Goal: Information Seeking & Learning: Learn about a topic

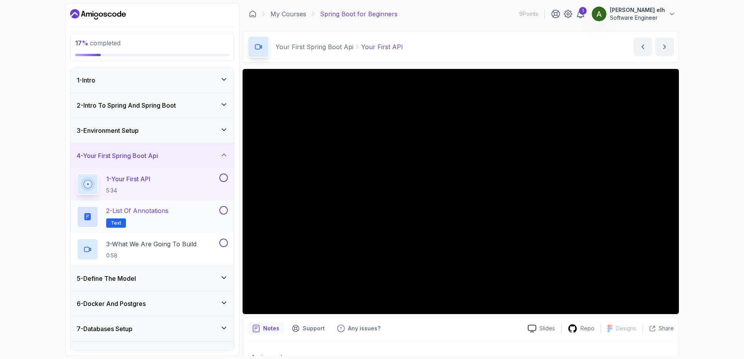
click at [131, 211] on p "2 - List of Annotations" at bounding box center [137, 210] width 62 height 9
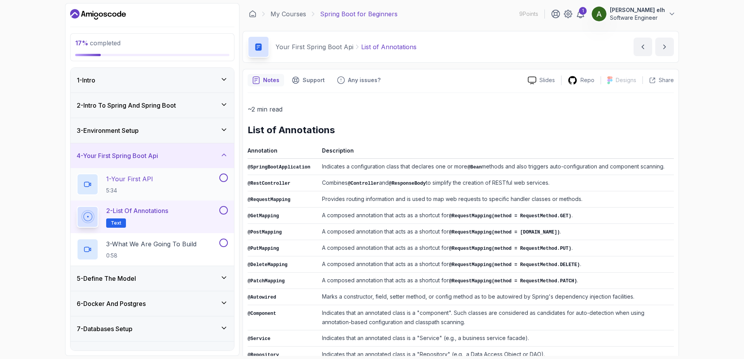
click at [141, 180] on p "1 - Your First API" at bounding box center [129, 178] width 47 height 9
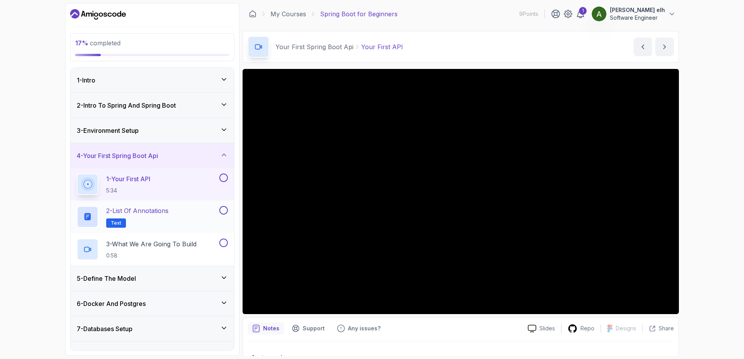
click at [169, 207] on p "2 - List of Annotations" at bounding box center [137, 210] width 62 height 9
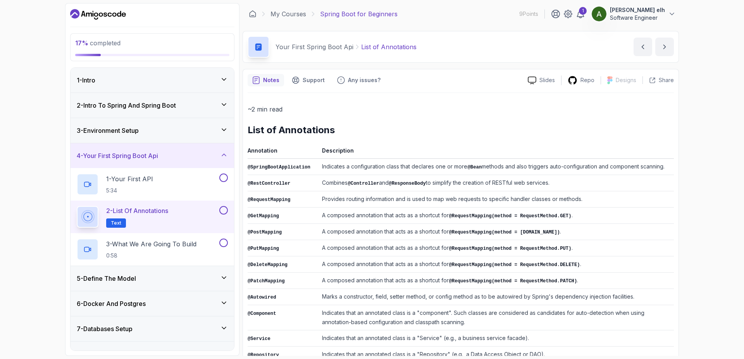
scroll to position [70, 0]
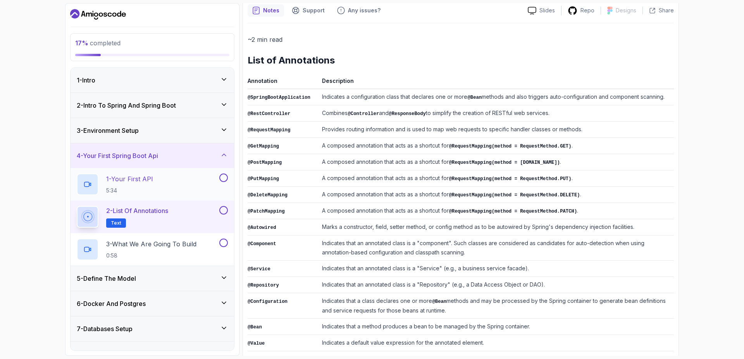
click at [138, 176] on p "1 - Your First API" at bounding box center [129, 178] width 47 height 9
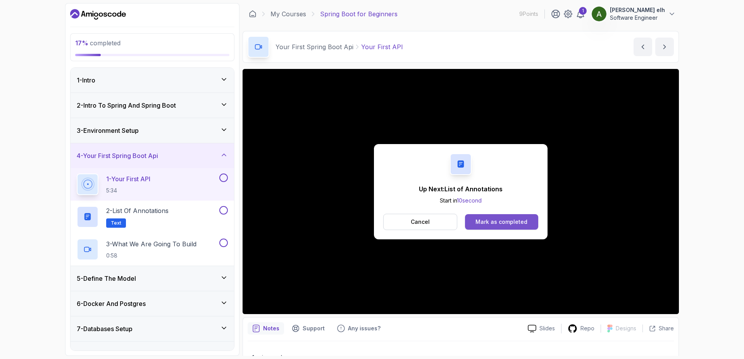
click at [504, 220] on div "Mark as completed" at bounding box center [501, 222] width 52 height 8
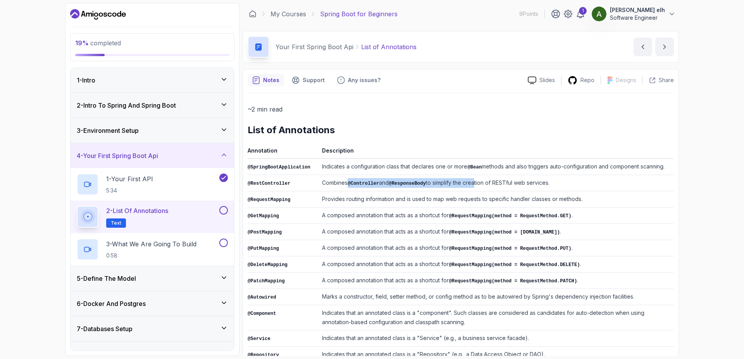
drag, startPoint x: 350, startPoint y: 180, endPoint x: 479, endPoint y: 181, distance: 129.0
click at [479, 181] on td "Combines @Controller and @ResponseBody to simplify the creation of RESTful web …" at bounding box center [496, 183] width 355 height 16
click at [466, 184] on td "Combines @Controller and @ResponseBody to simplify the creation of RESTful web …" at bounding box center [496, 183] width 355 height 16
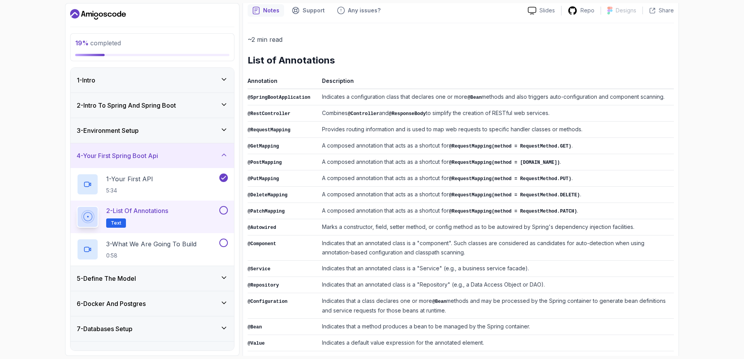
scroll to position [107, 0]
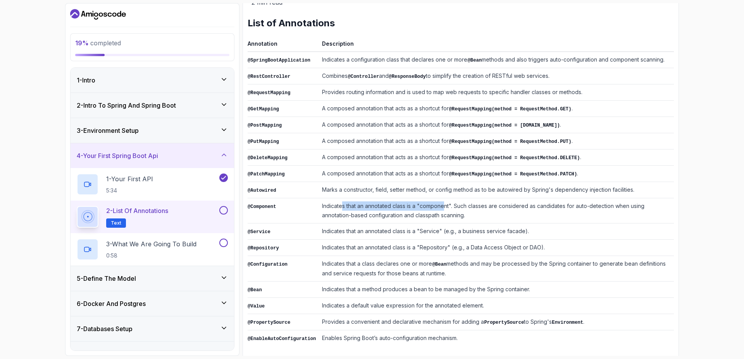
drag, startPoint x: 345, startPoint y: 202, endPoint x: 446, endPoint y: 206, distance: 101.2
click at [446, 206] on td "Indicates that an annotated class is a "component". Such classes are considered…" at bounding box center [496, 210] width 355 height 25
click at [407, 210] on td "Indicates that an annotated class is a "component". Such classes are considered…" at bounding box center [496, 210] width 355 height 25
click at [131, 243] on p "3 - What We Are Going To Build" at bounding box center [151, 243] width 90 height 9
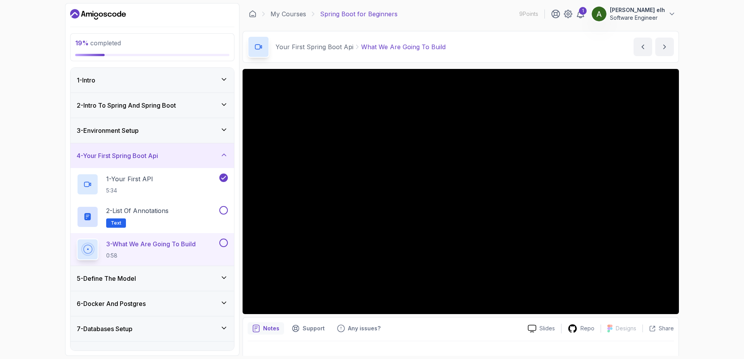
click at [98, 279] on h3 "5 - Define The Model" at bounding box center [106, 278] width 59 height 9
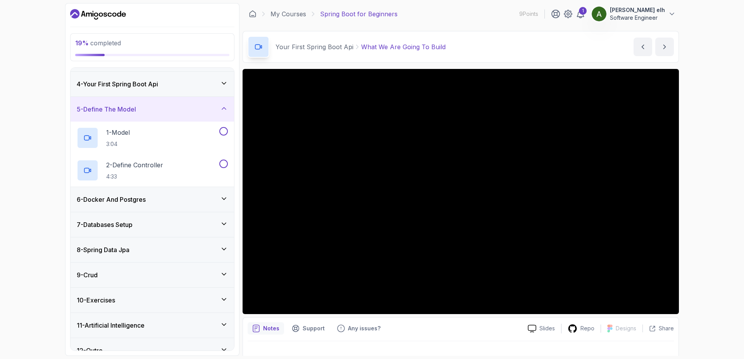
scroll to position [84, 0]
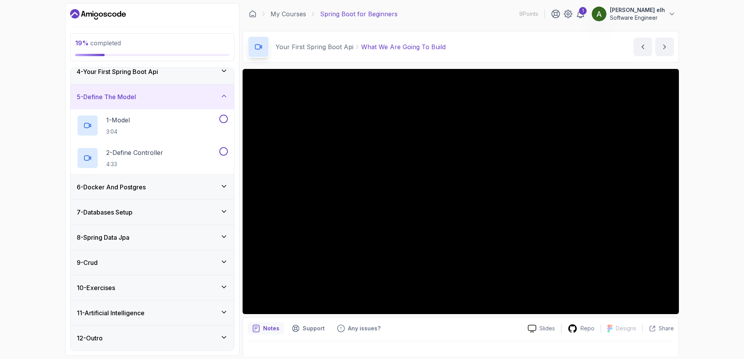
click at [207, 260] on div "9 - Crud" at bounding box center [152, 262] width 151 height 9
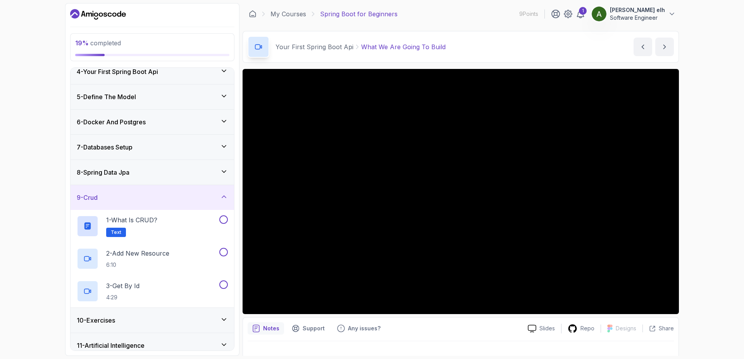
click at [170, 189] on div "9 - Crud" at bounding box center [153, 197] width 164 height 25
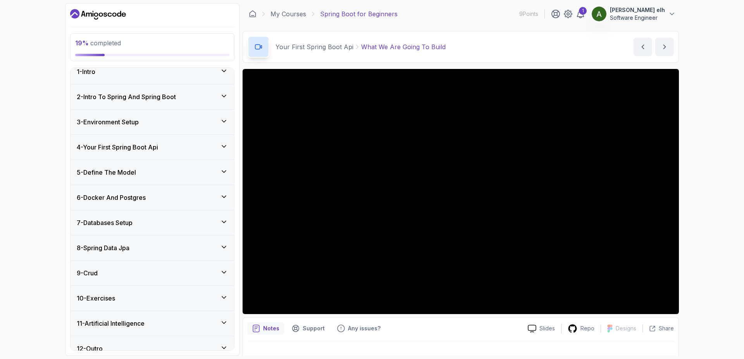
scroll to position [0, 0]
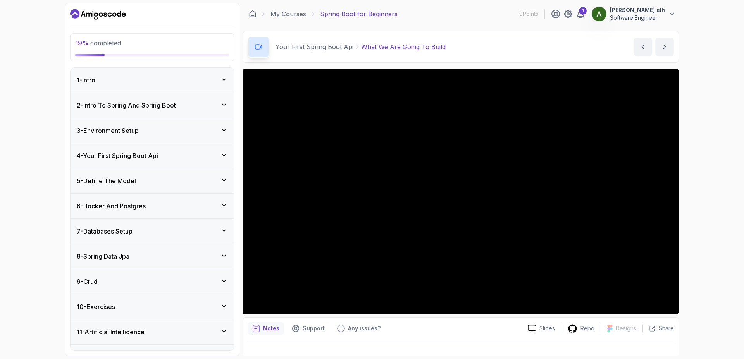
click at [145, 162] on div "4 - Your First Spring Boot Api" at bounding box center [153, 155] width 164 height 25
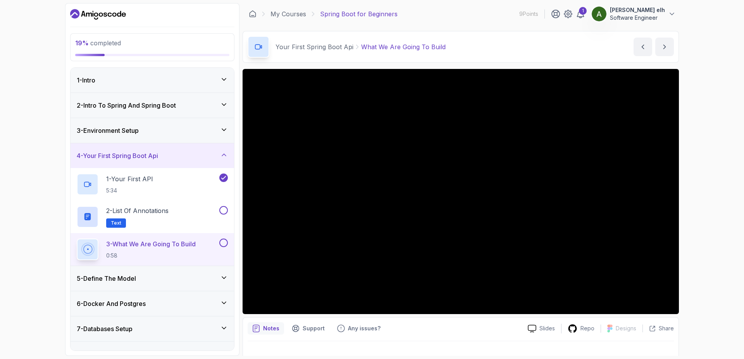
click at [207, 274] on div "5 - Define The Model" at bounding box center [152, 278] width 151 height 9
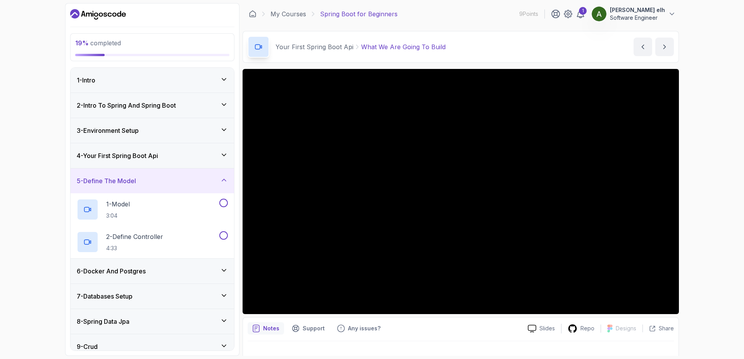
click at [0, 100] on div "19 % completed 1 - Intro 2 - Intro To Spring And Spring Boot 3 - Environment Se…" at bounding box center [372, 179] width 744 height 359
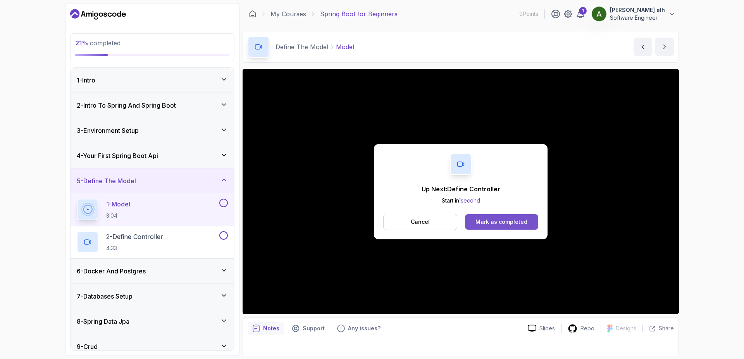
click at [482, 218] on div "Mark as completed" at bounding box center [501, 222] width 52 height 8
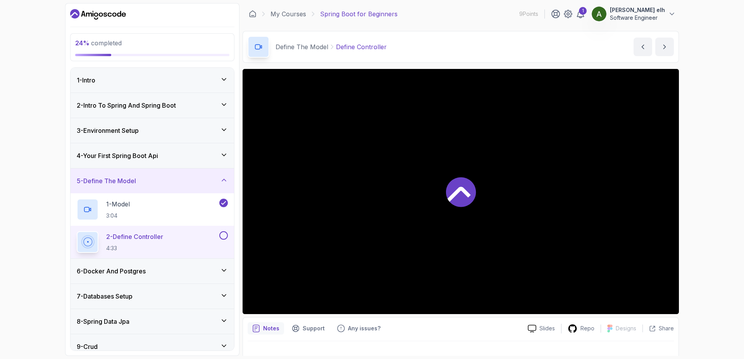
click at [200, 239] on div "2 - Define Controller 4:33" at bounding box center [147, 242] width 141 height 22
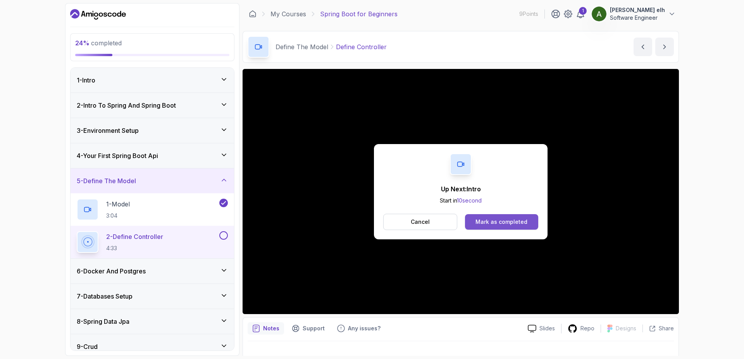
click at [509, 219] on div "Mark as completed" at bounding box center [501, 222] width 52 height 8
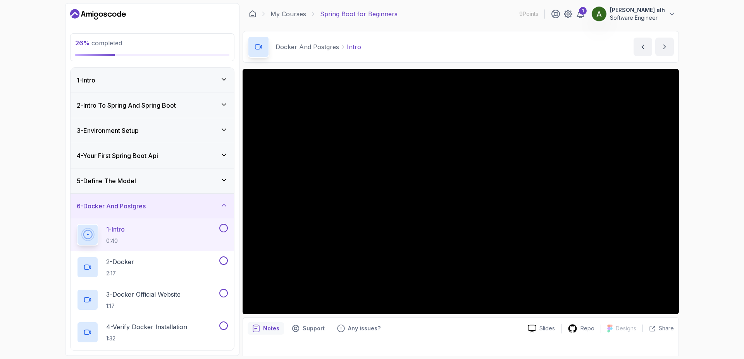
click at [0, 155] on div "26 % completed 1 - Intro 2 - Intro To Spring And Spring Boot 3 - Environment Se…" at bounding box center [372, 179] width 744 height 359
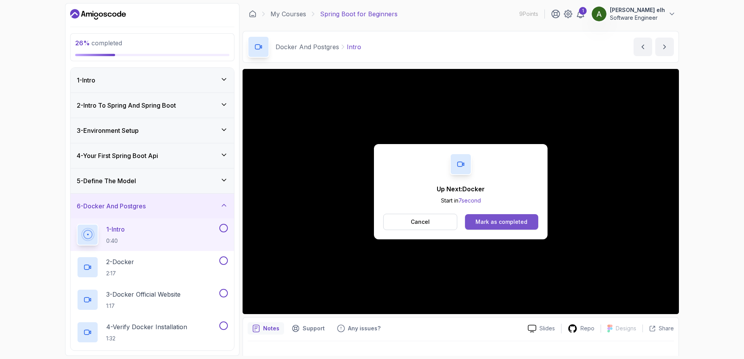
click at [524, 219] on div "Mark as completed" at bounding box center [501, 222] width 52 height 8
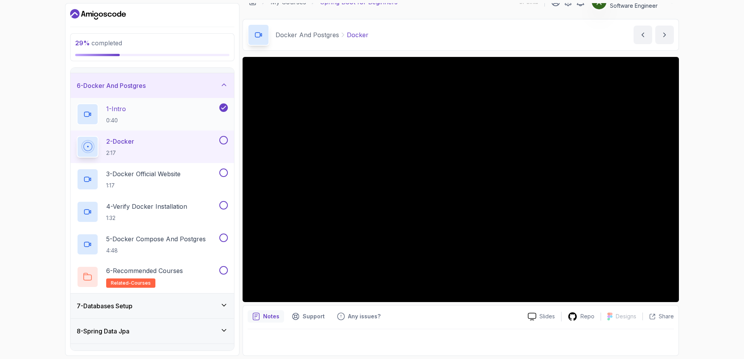
scroll to position [140, 0]
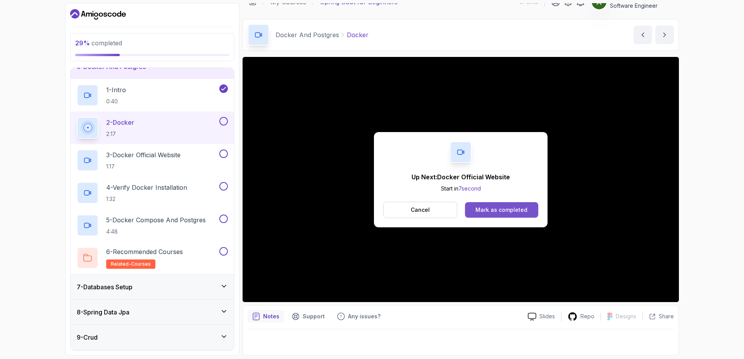
click at [527, 215] on button "Mark as completed" at bounding box center [501, 210] width 73 height 16
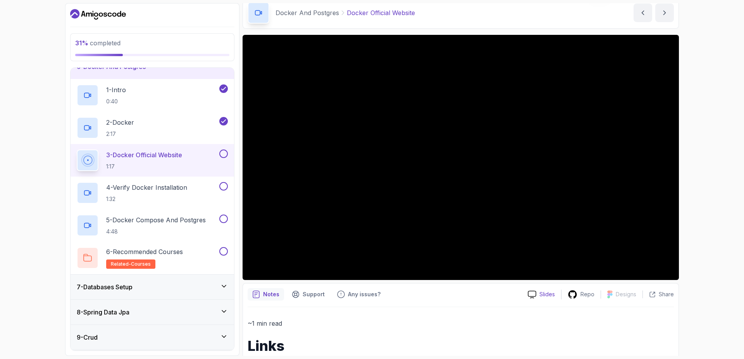
scroll to position [1, 0]
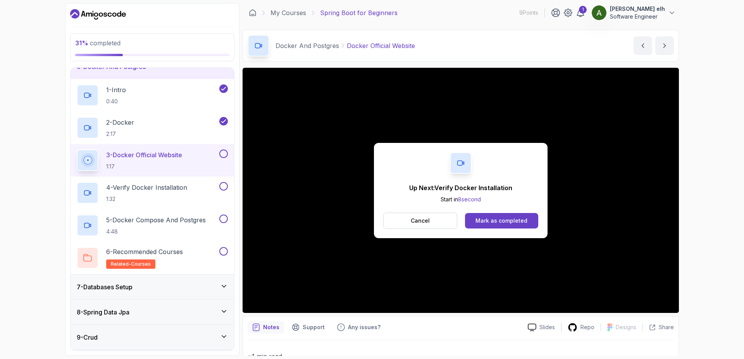
click at [514, 229] on div "Up Next: Verify Docker Installation Start in 8 second Cancel Mark as completed" at bounding box center [461, 190] width 174 height 95
click at [515, 226] on button "Mark as completed" at bounding box center [501, 221] width 73 height 16
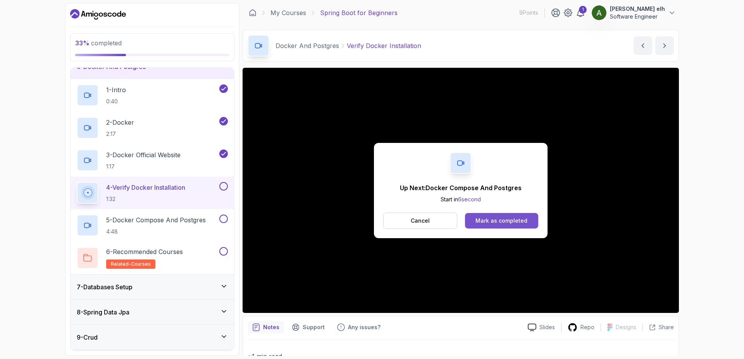
click at [496, 213] on button "Mark as completed" at bounding box center [501, 221] width 73 height 16
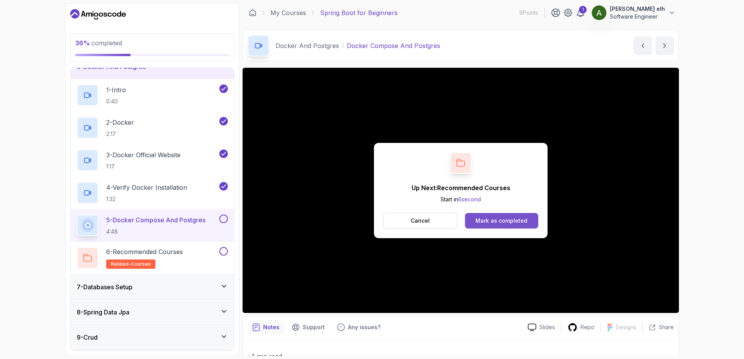
click at [512, 220] on div "Mark as completed" at bounding box center [501, 221] width 52 height 8
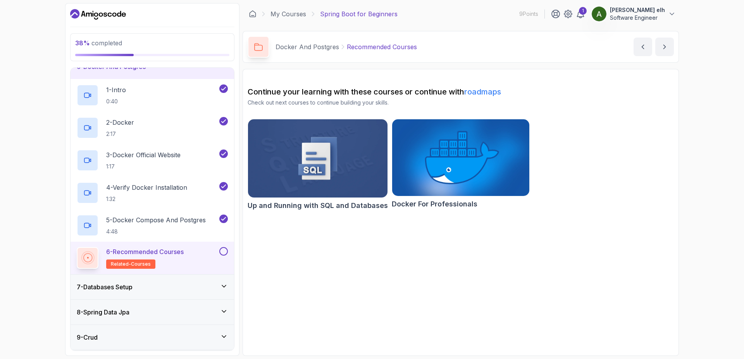
click at [437, 173] on img at bounding box center [461, 157] width 144 height 81
click at [168, 283] on div "7 - Databases Setup" at bounding box center [152, 286] width 151 height 9
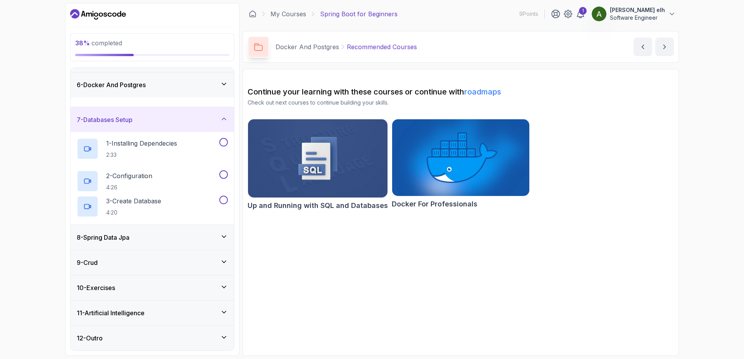
scroll to position [117, 0]
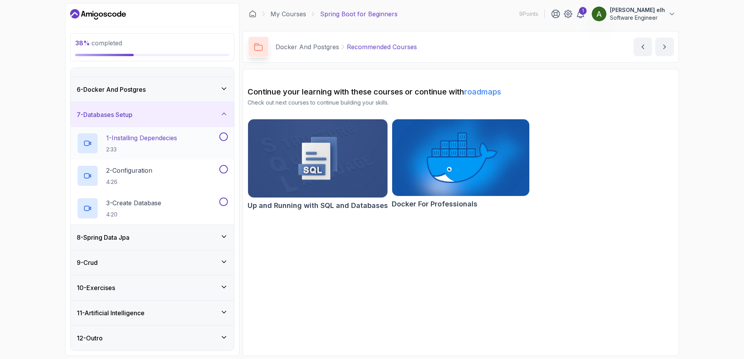
click at [164, 149] on p "2:33" at bounding box center [141, 150] width 71 height 8
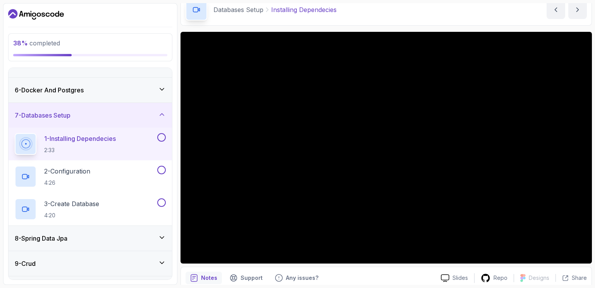
scroll to position [56, 0]
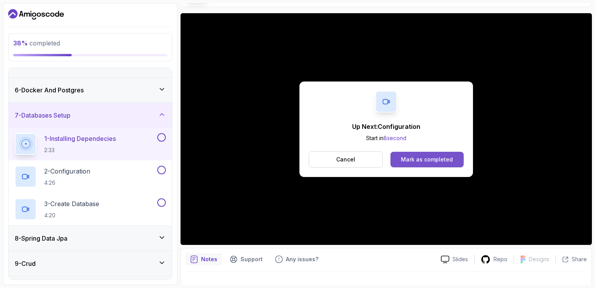
click at [433, 162] on div "Mark as completed" at bounding box center [427, 159] width 52 height 8
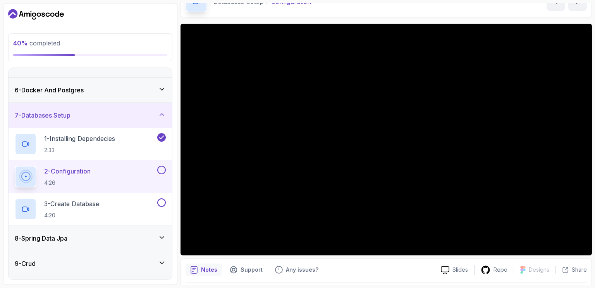
scroll to position [56, 0]
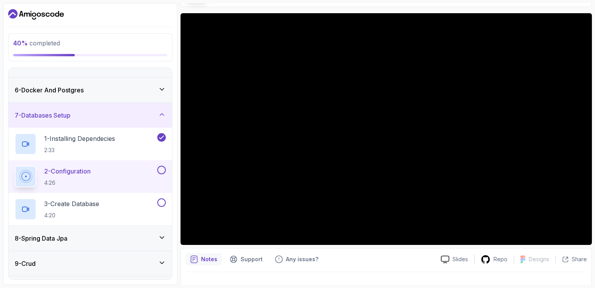
click at [0, 47] on section "40 % completed 1 - Intro 2 - Intro To Spring And Spring Boot 3 - Environment Se…" at bounding box center [297, 144] width 595 height 288
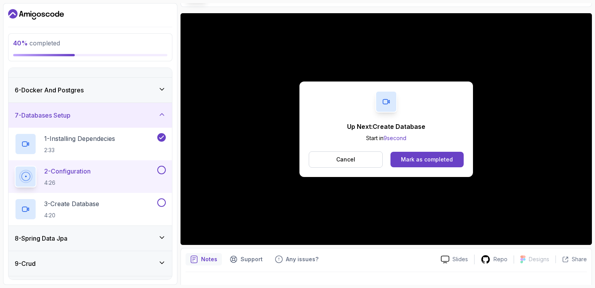
click at [417, 167] on div "Up Next: Create Database Start in 9 second Cancel Mark as completed" at bounding box center [387, 128] width 174 height 95
click at [417, 164] on button "Mark as completed" at bounding box center [427, 160] width 73 height 16
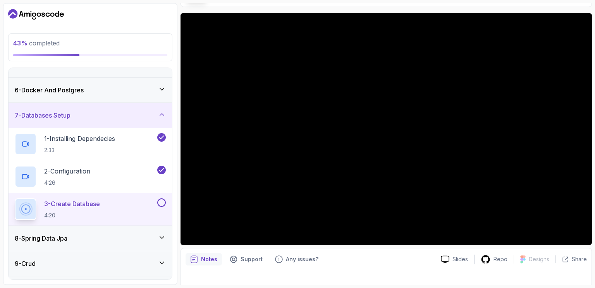
click at [114, 242] on div "8 - Spring Data Jpa" at bounding box center [91, 238] width 164 height 25
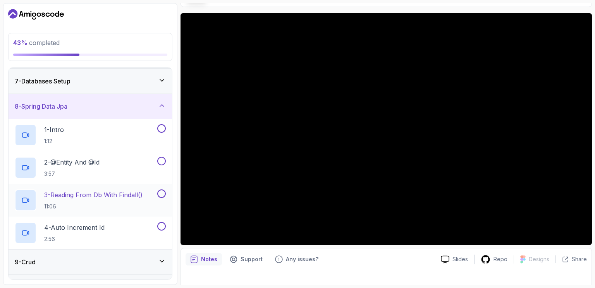
scroll to position [172, 0]
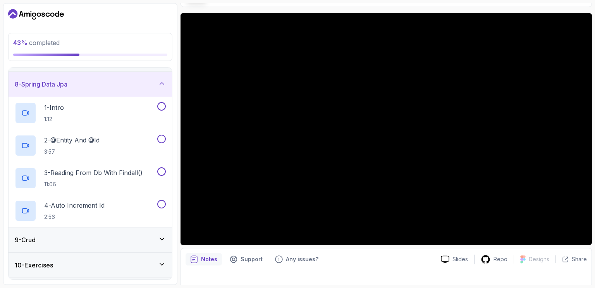
click at [117, 235] on div "9 - Crud" at bounding box center [90, 239] width 151 height 9
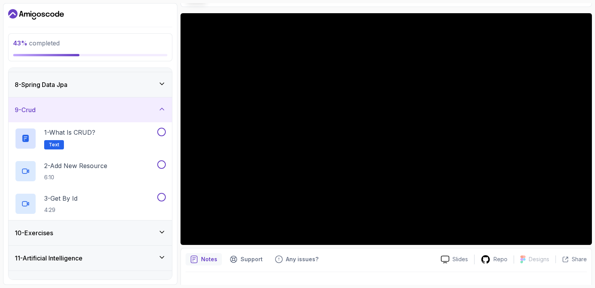
click at [117, 229] on div "10 - Exercises" at bounding box center [90, 232] width 151 height 9
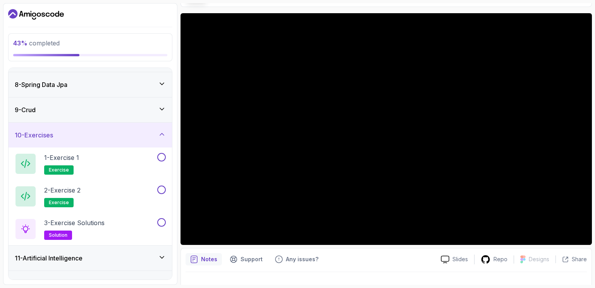
click at [83, 256] on h3 "11 - Artificial Intelligence" at bounding box center [49, 257] width 68 height 9
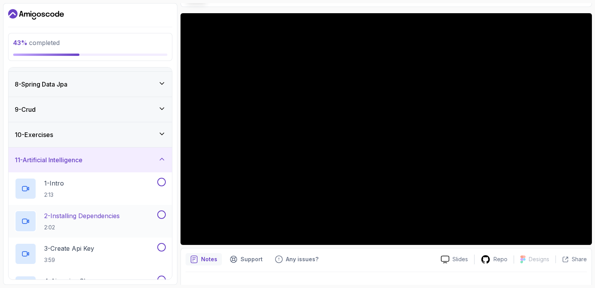
scroll to position [317, 0]
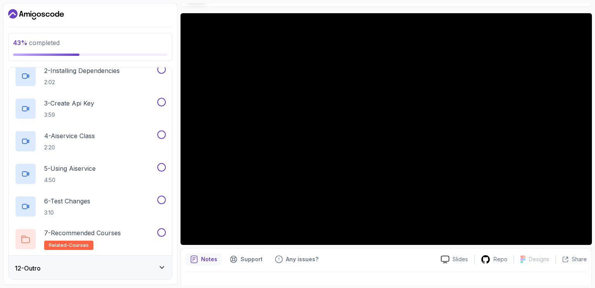
click at [94, 267] on div "12 - Outro" at bounding box center [90, 267] width 151 height 9
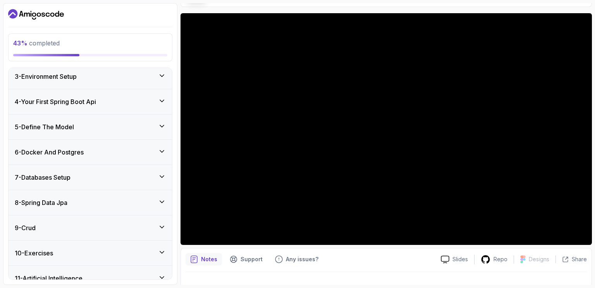
scroll to position [0, 0]
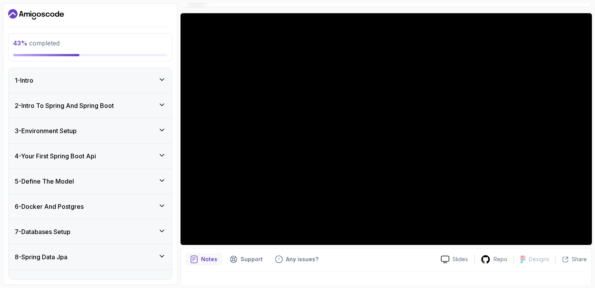
click at [91, 184] on div "5 - Define The Model" at bounding box center [90, 180] width 151 height 9
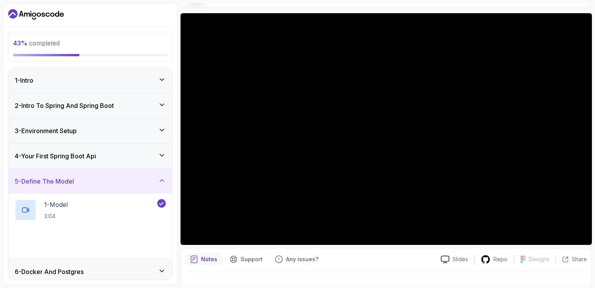
click at [92, 184] on div "5 - Define The Model" at bounding box center [90, 180] width 151 height 9
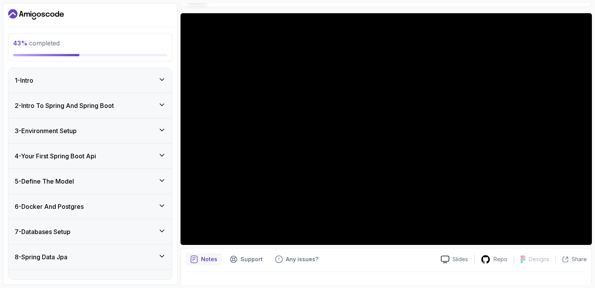
click at [94, 227] on div "7 - Databases Setup" at bounding box center [90, 231] width 151 height 9
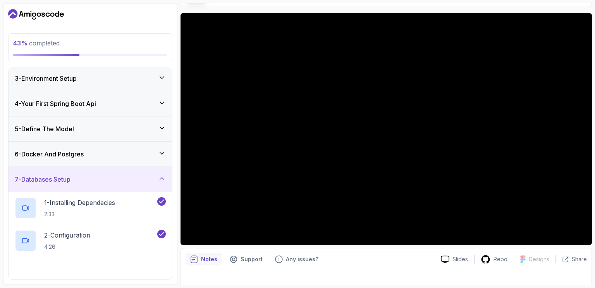
scroll to position [112, 0]
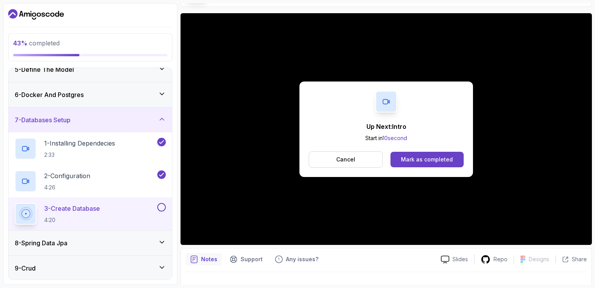
click at [443, 167] on div "Up Next: Intro Start in 10 second Cancel Mark as completed" at bounding box center [387, 128] width 174 height 95
click at [444, 161] on div "Mark as completed" at bounding box center [427, 159] width 52 height 8
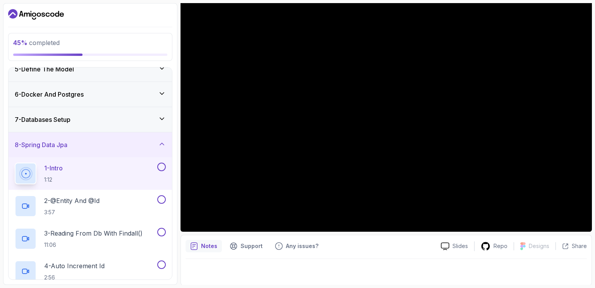
scroll to position [70, 0]
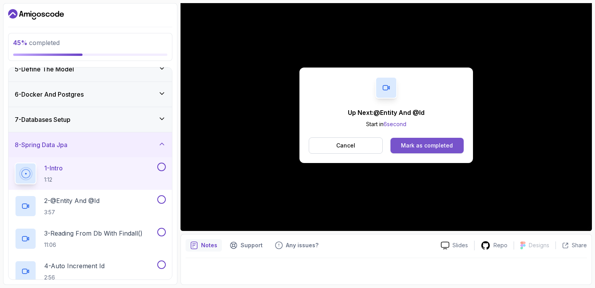
click at [443, 143] on div "Mark as completed" at bounding box center [427, 145] width 52 height 8
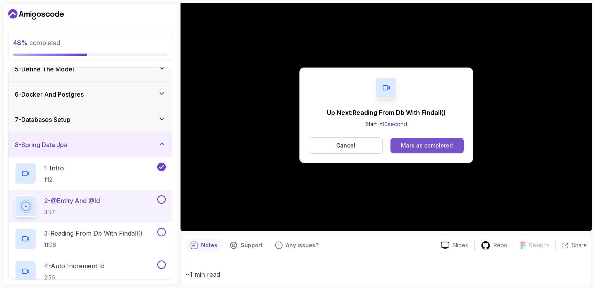
click at [414, 139] on button "Mark as completed" at bounding box center [427, 146] width 73 height 16
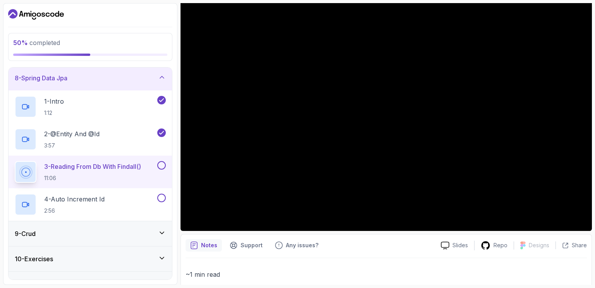
scroll to position [164, 0]
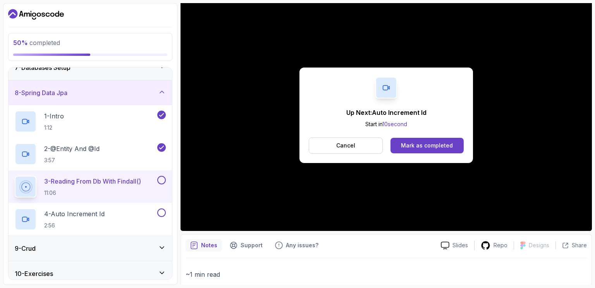
drag, startPoint x: 294, startPoint y: 172, endPoint x: 387, endPoint y: 153, distance: 94.9
click at [387, 153] on div "Up Next: Auto Increment Id Start in 10 second Cancel Mark as completed" at bounding box center [387, 114] width 412 height 231
click at [406, 146] on div "Mark as completed" at bounding box center [427, 145] width 52 height 8
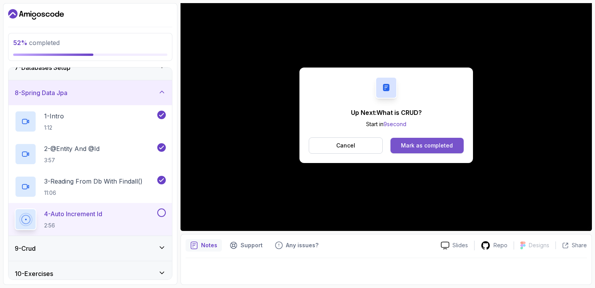
click at [398, 152] on button "Mark as completed" at bounding box center [427, 146] width 73 height 16
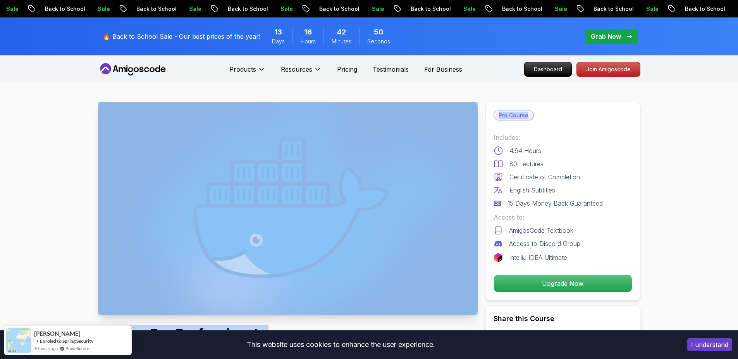
drag, startPoint x: 481, startPoint y: 112, endPoint x: 416, endPoint y: 110, distance: 64.8
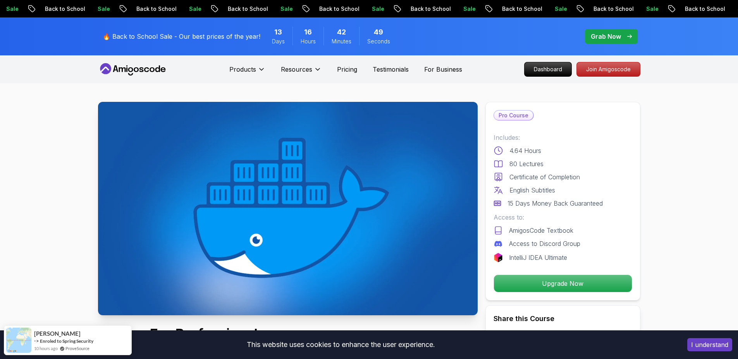
click at [587, 136] on p "Includes:" at bounding box center [563, 137] width 139 height 9
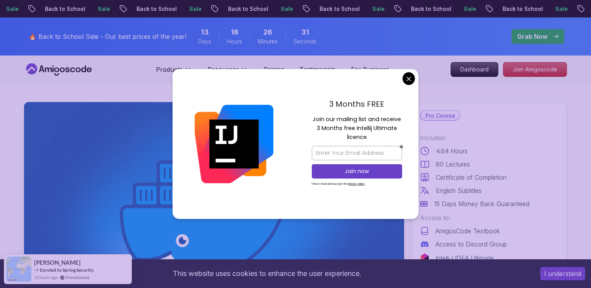
click at [351, 69] on div "3 Months FREE Join our mailing list and receive 3 Months free Intellij Ultimate…" at bounding box center [356, 144] width 123 height 150
click at [410, 72] on div "3 Months FREE Join our mailing list and receive 3 Months free Intellij Ultimate…" at bounding box center [356, 144] width 123 height 150
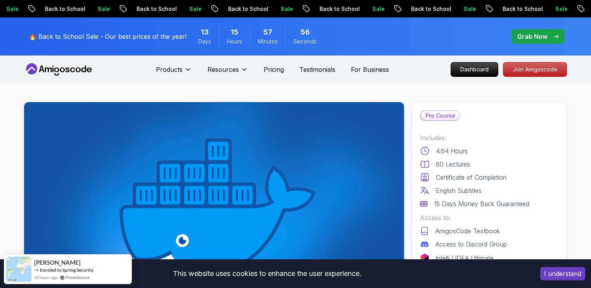
scroll to position [251, 0]
